Goal: Task Accomplishment & Management: Complete application form

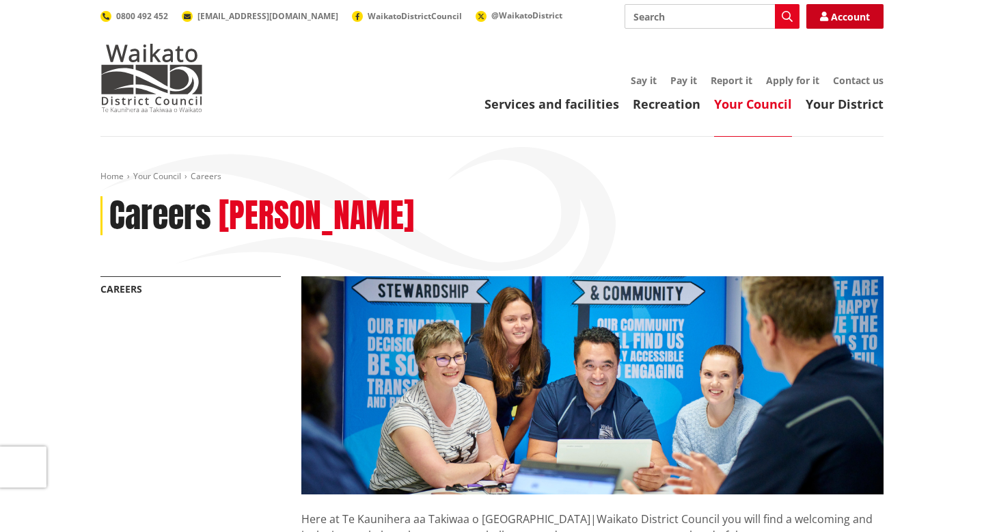
click at [844, 24] on link "Account" at bounding box center [844, 16] width 77 height 25
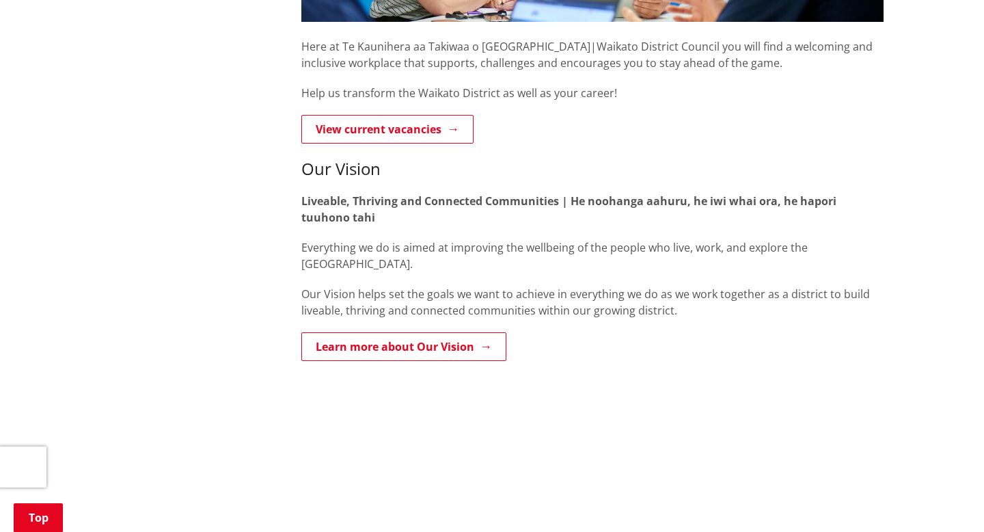
scroll to position [475, 0]
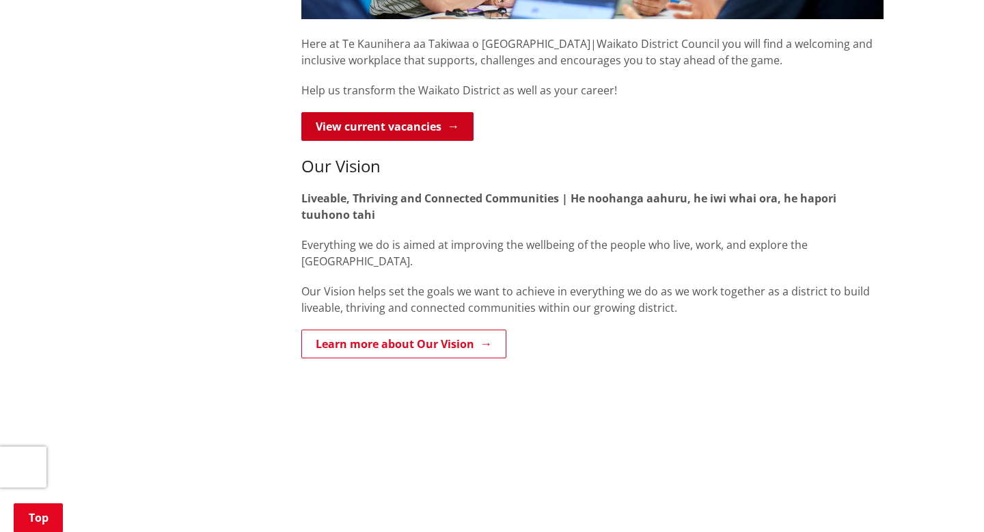
click at [366, 122] on link "View current vacancies" at bounding box center [387, 126] width 172 height 29
